Goal: Transaction & Acquisition: Obtain resource

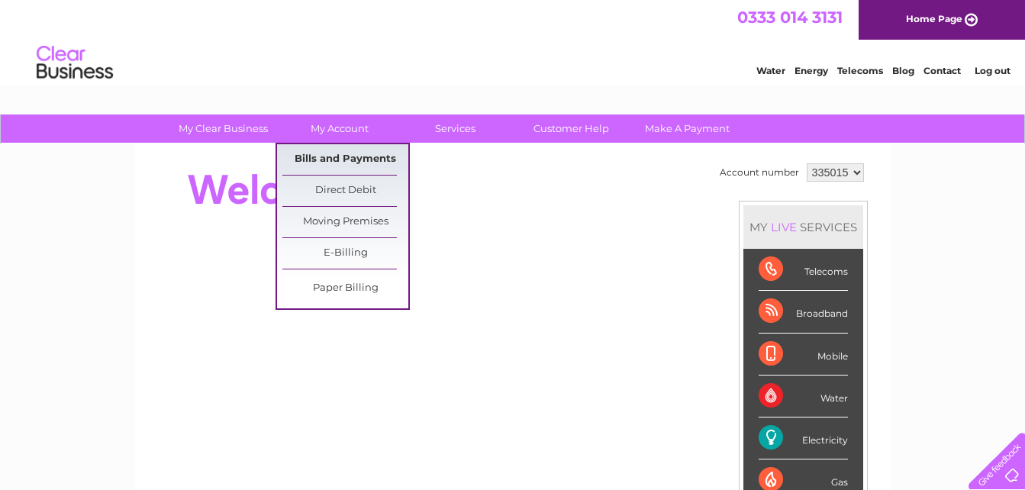
click at [337, 154] on link "Bills and Payments" at bounding box center [345, 159] width 126 height 31
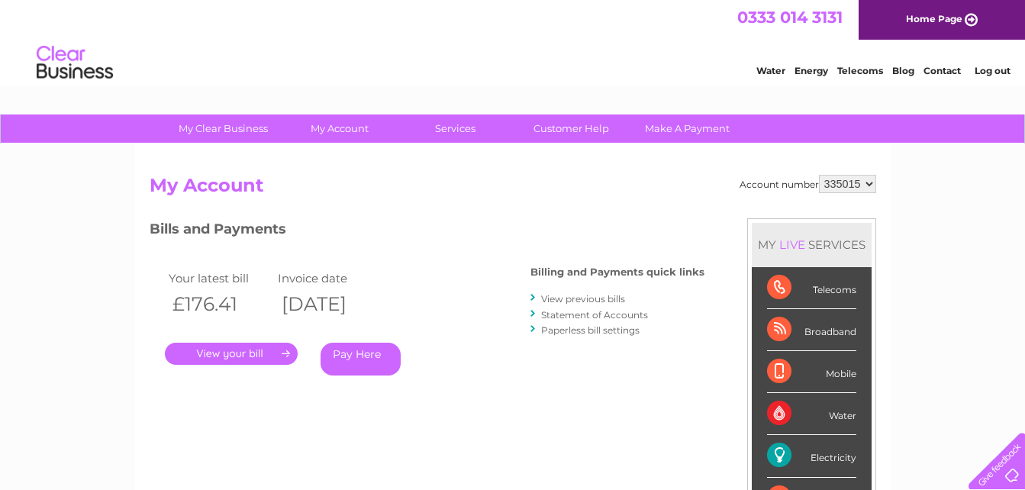
click at [870, 184] on select "335015 928370" at bounding box center [847, 184] width 57 height 18
select select "928370"
click at [819, 175] on select "335015 928370" at bounding box center [847, 184] width 57 height 18
click at [231, 353] on link "." at bounding box center [231, 354] width 133 height 22
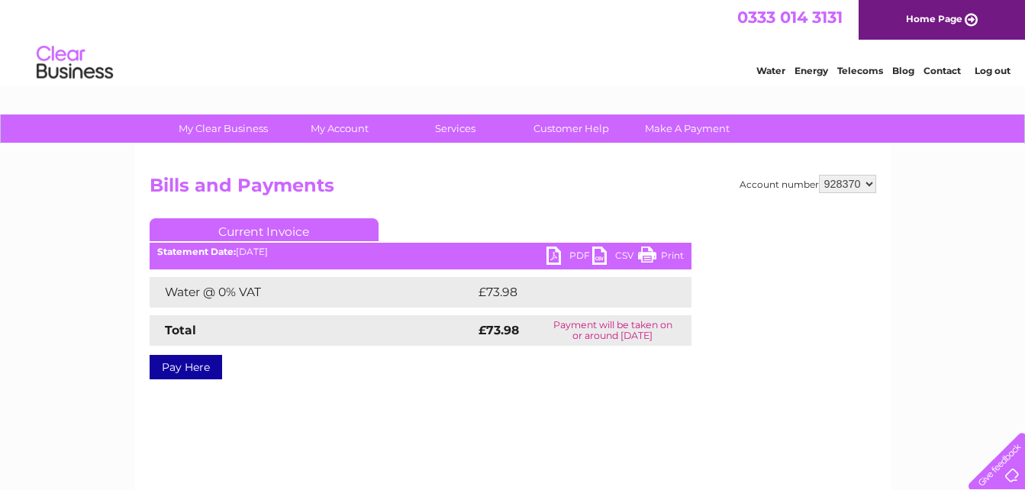
click at [573, 253] on link "PDF" at bounding box center [570, 258] width 46 height 22
click at [996, 70] on link "Log out" at bounding box center [993, 70] width 36 height 11
